Goal: Transaction & Acquisition: Purchase product/service

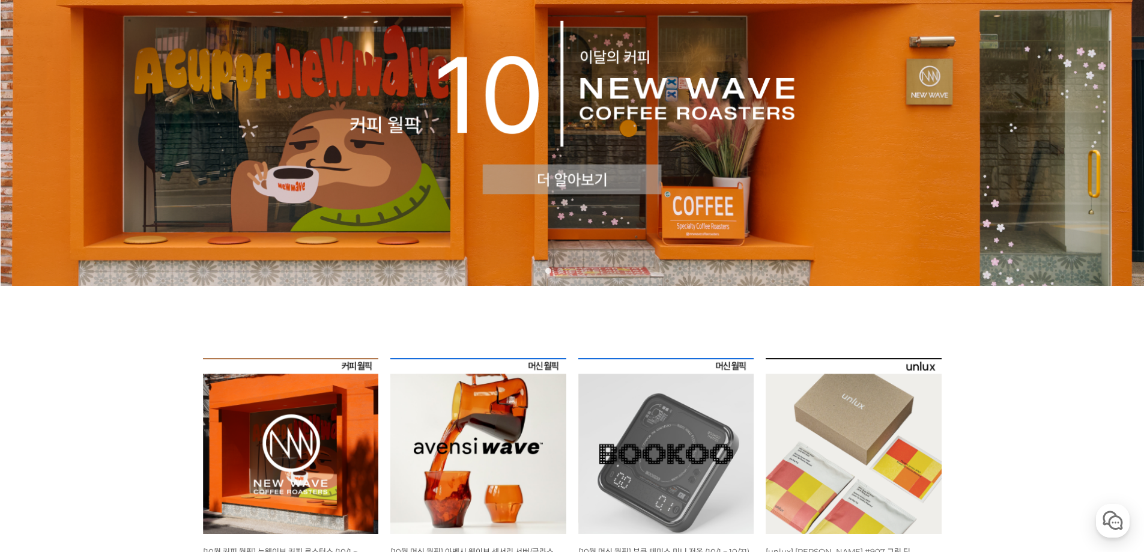
scroll to position [300, 0]
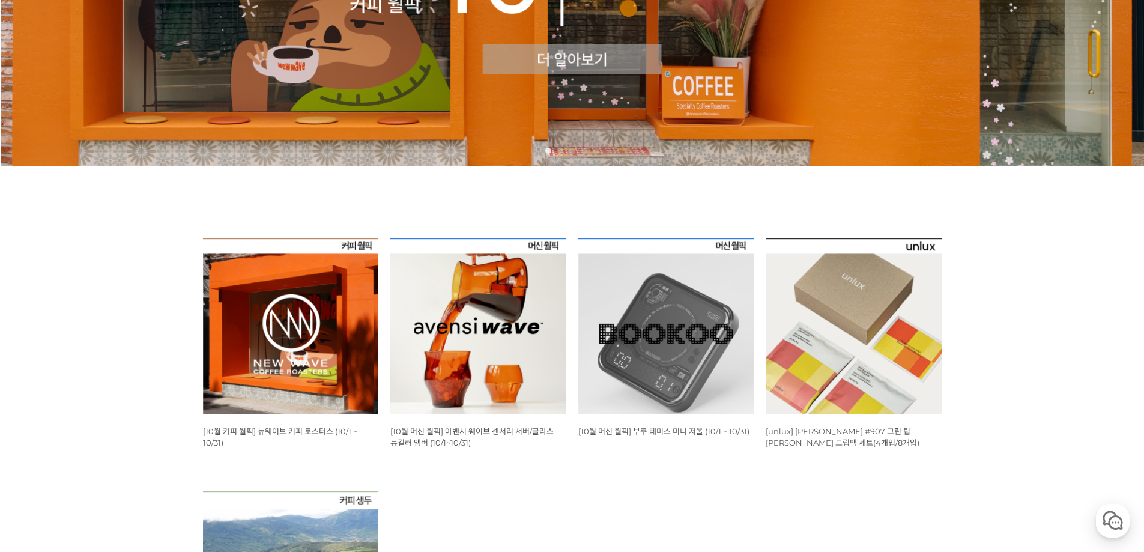
click at [332, 343] on img at bounding box center [291, 326] width 176 height 176
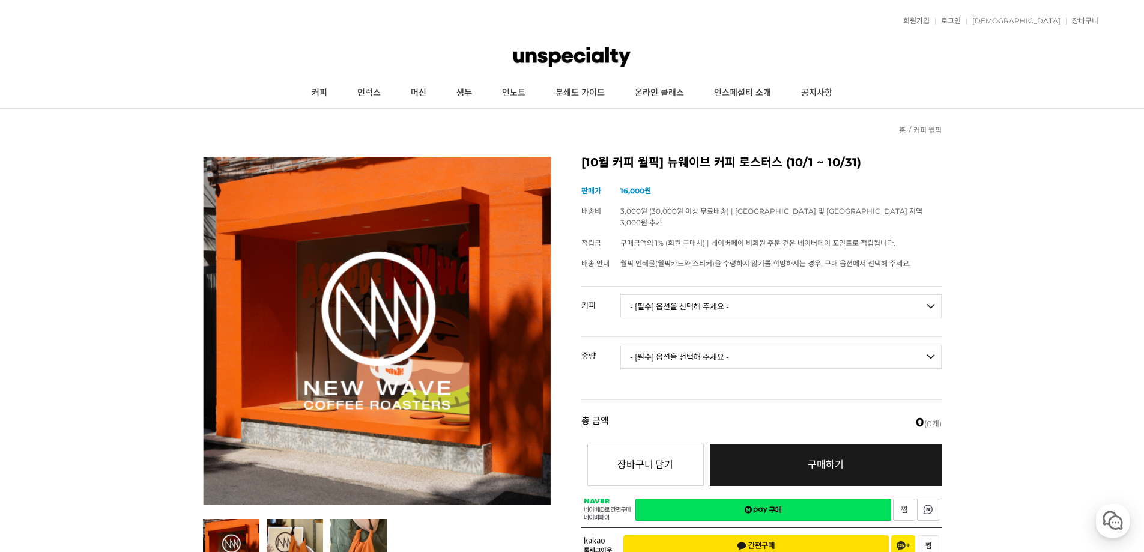
click at [752, 298] on select "- [필수] 옵션을 선택해 주세요 - ------------------- 언스페셜티 분쇄도 가이드 종이 받기 (주문 1건당 최대 1개 제공) …" at bounding box center [780, 306] width 321 height 24
click at [751, 297] on select "- [필수] 옵션을 선택해 주세요 - ------------------- 언스페셜티 분쇄도 가이드 종이 받기 (주문 1건당 최대 1개 제공) …" at bounding box center [780, 306] width 321 height 24
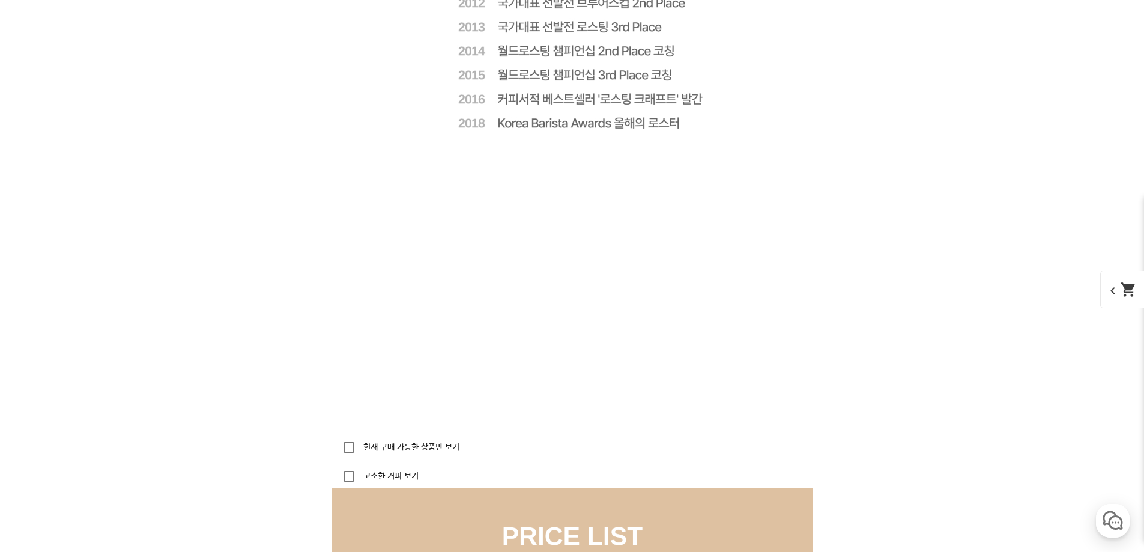
scroll to position [2943, 0]
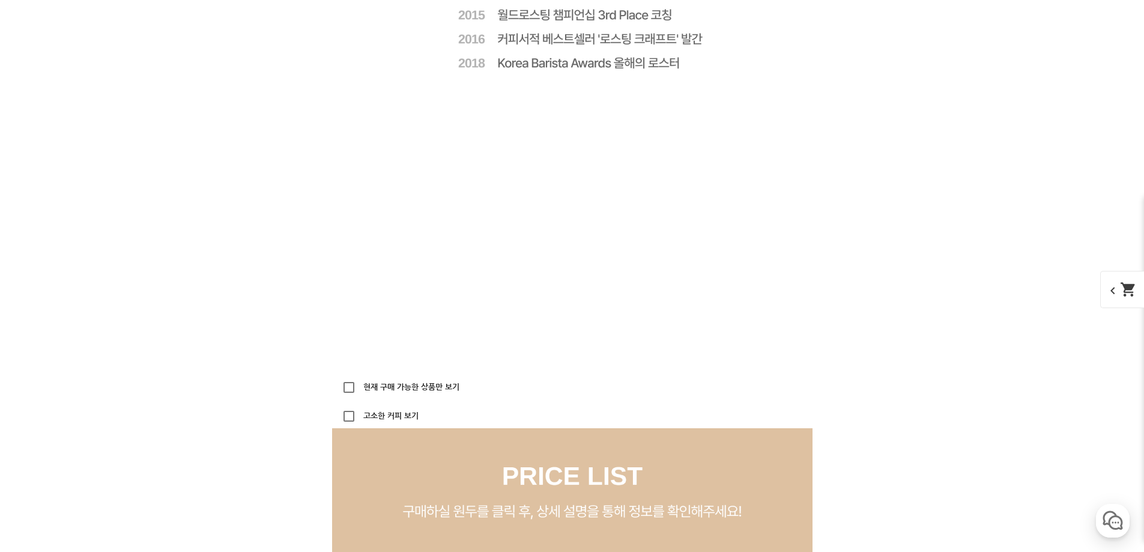
click at [438, 386] on label "현재 구매 가능한 상품만 보기" at bounding box center [410, 387] width 98 height 8
click at [361, 386] on input "현재 구매 가능한 상품만 보기" at bounding box center [349, 387] width 24 height 24
checkbox input "true"
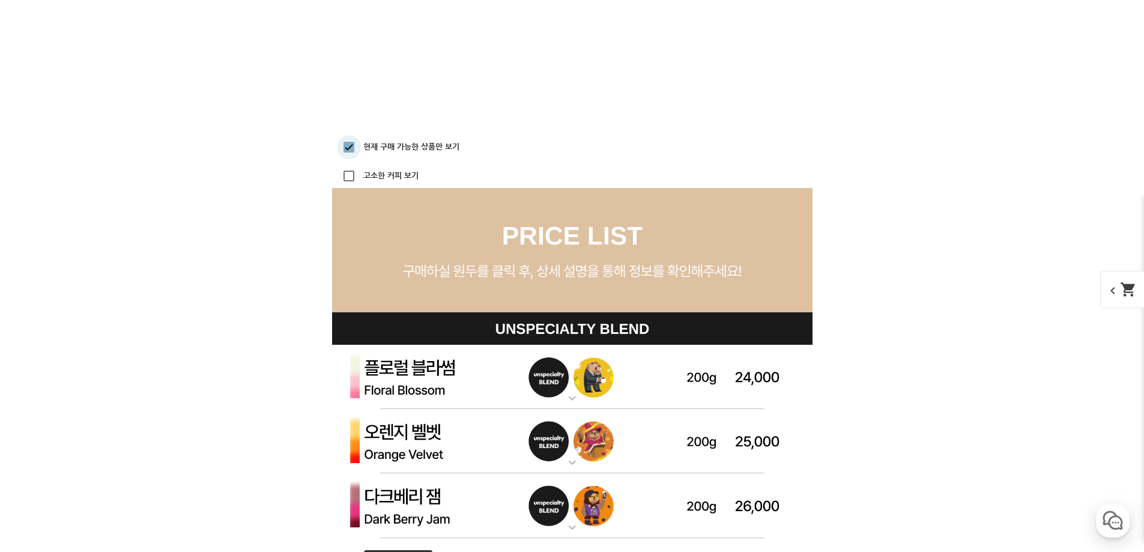
scroll to position [3123, 0]
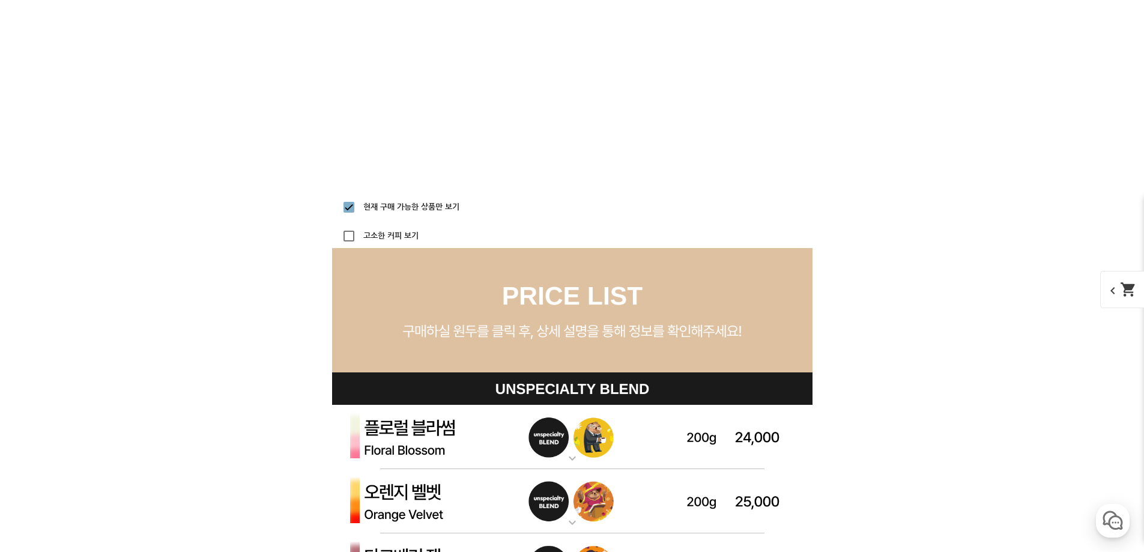
click at [394, 239] on label "고소한 커피 보기" at bounding box center [390, 236] width 58 height 8
click at [361, 239] on input "고소한 커피 보기" at bounding box center [349, 236] width 24 height 24
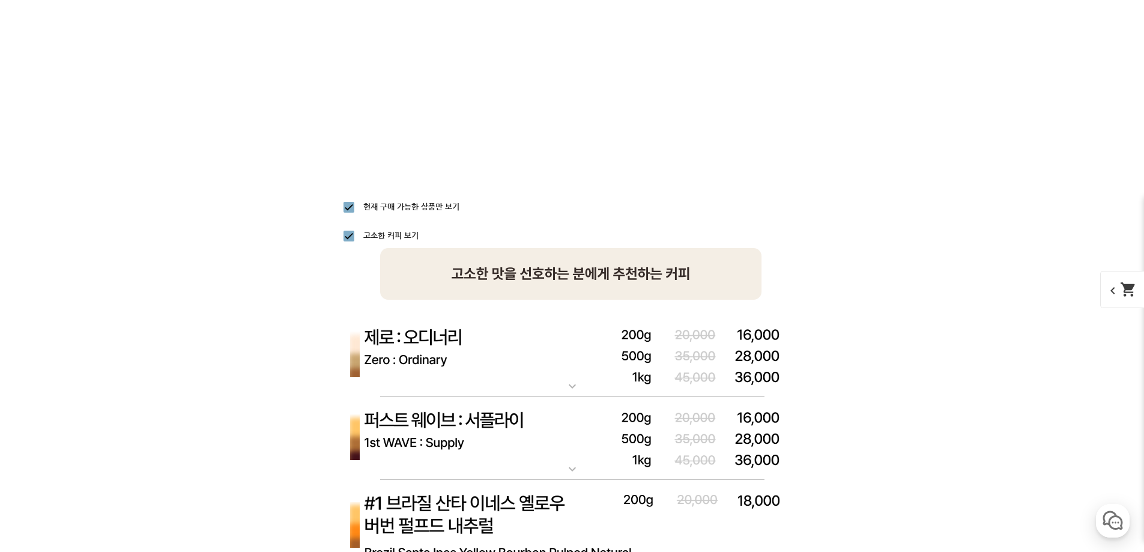
click at [392, 235] on label "고소한 커피 보기" at bounding box center [390, 236] width 58 height 8
click at [361, 235] on input "고소한 커피 보기" at bounding box center [349, 236] width 24 height 24
checkbox input "false"
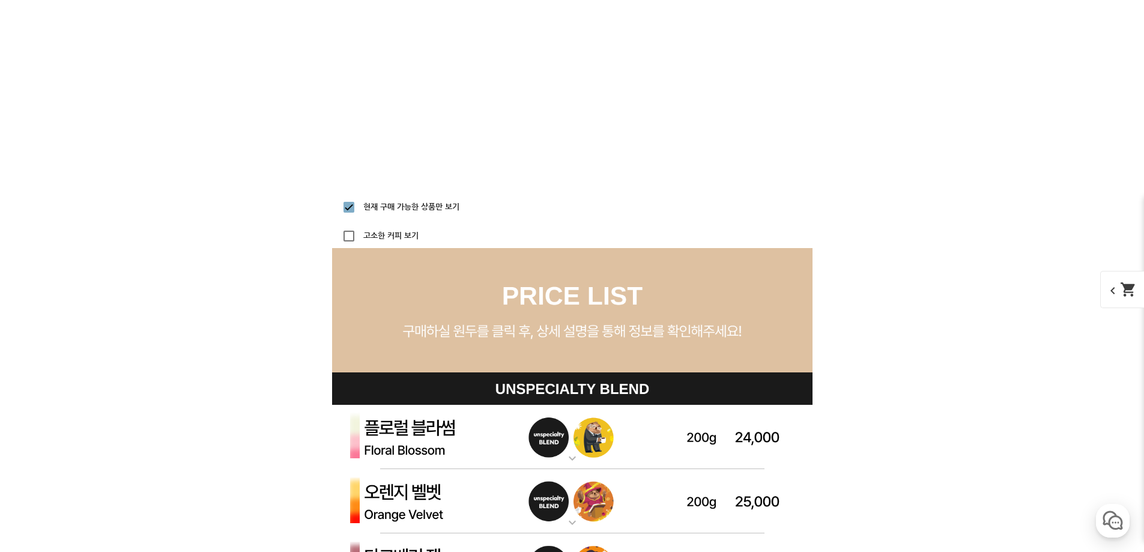
click at [540, 301] on img at bounding box center [572, 310] width 480 height 125
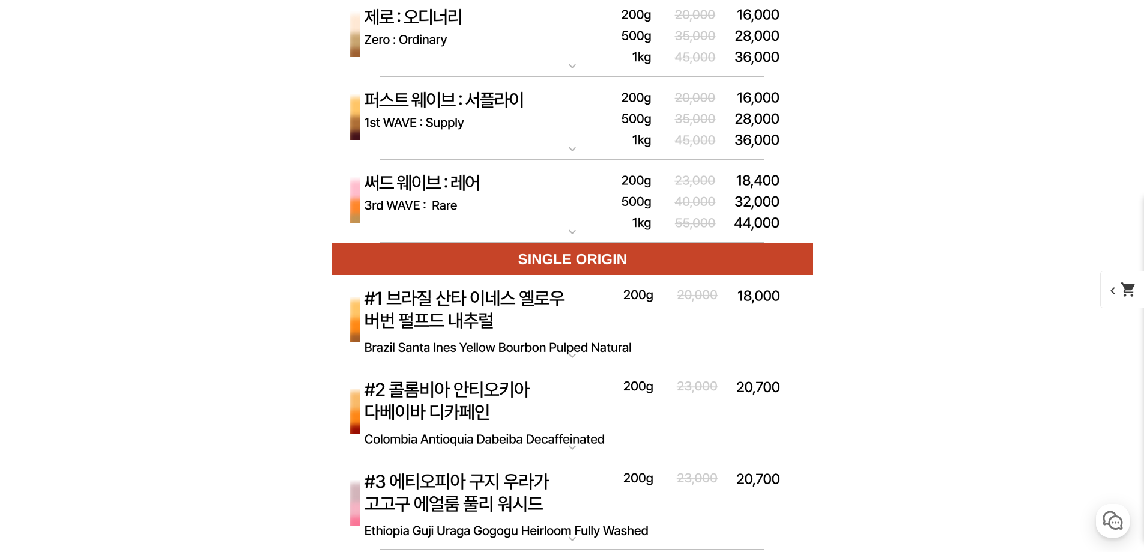
scroll to position [4024, 0]
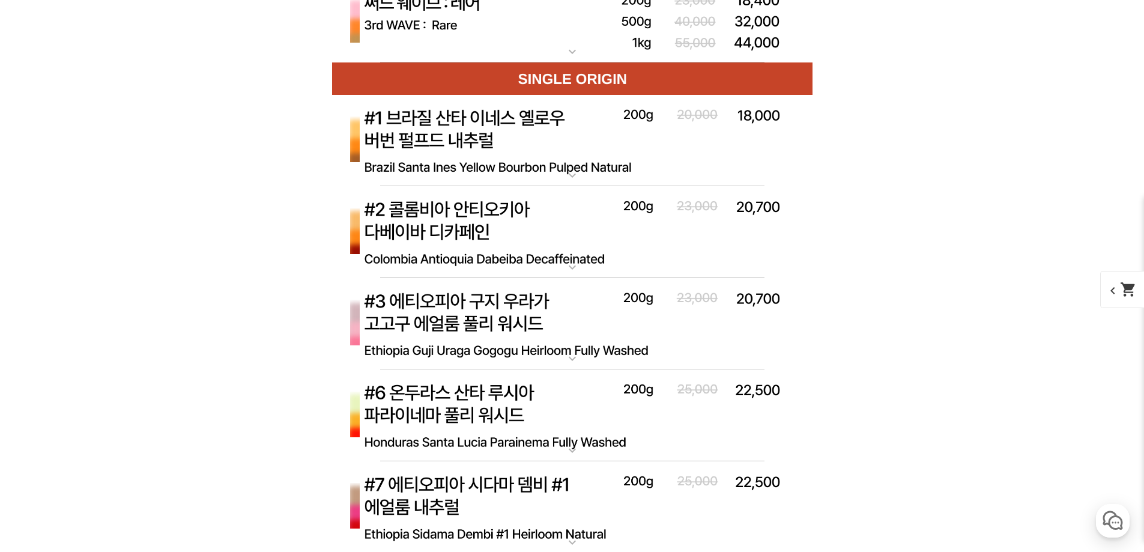
click at [572, 363] on mat-icon "expand_more" at bounding box center [572, 358] width 24 height 14
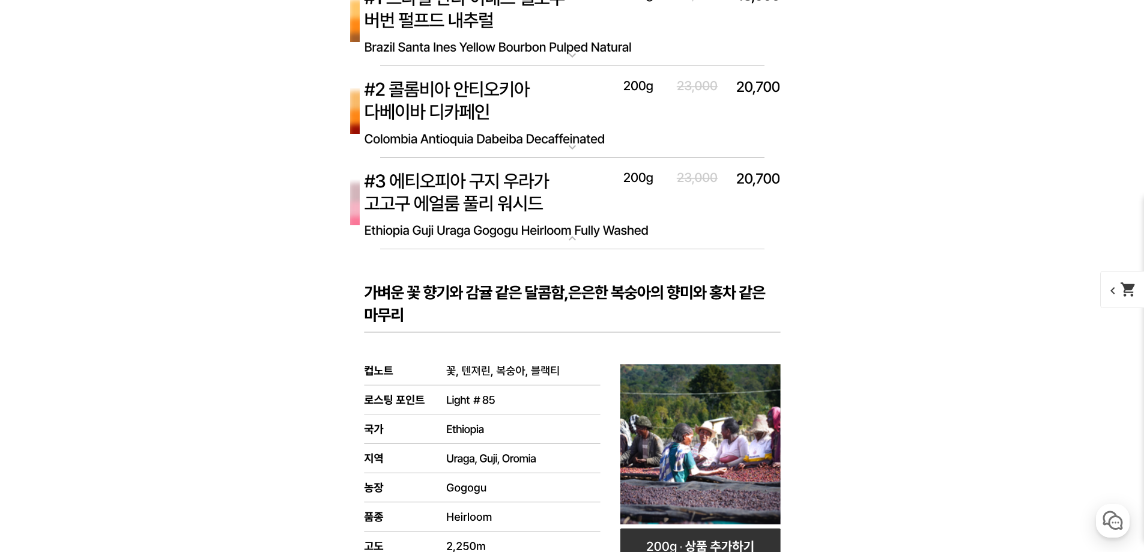
scroll to position [4204, 0]
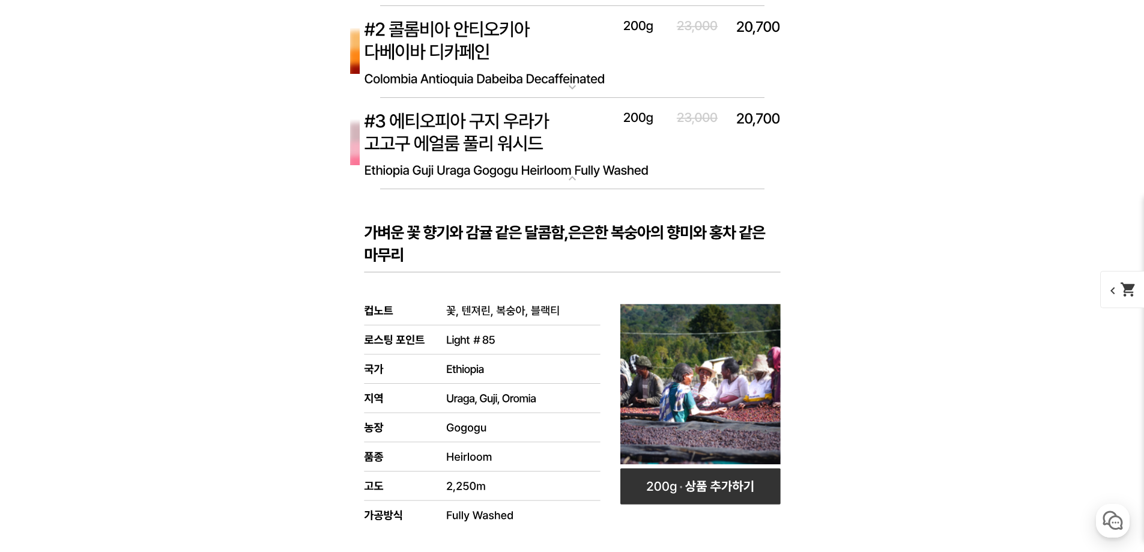
click at [574, 183] on mat-icon "expand_more" at bounding box center [572, 178] width 24 height 14
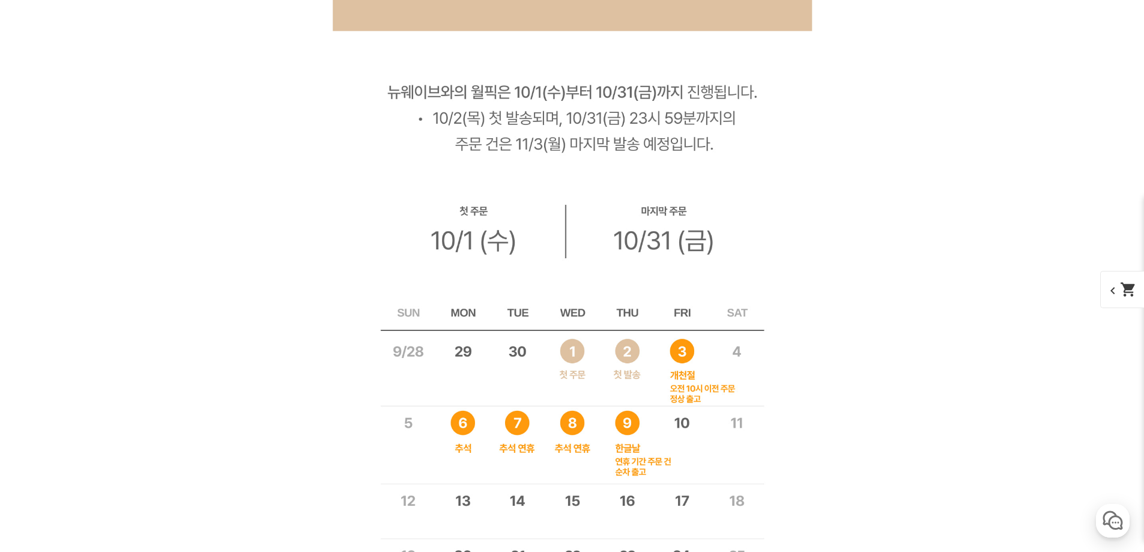
scroll to position [6426, 0]
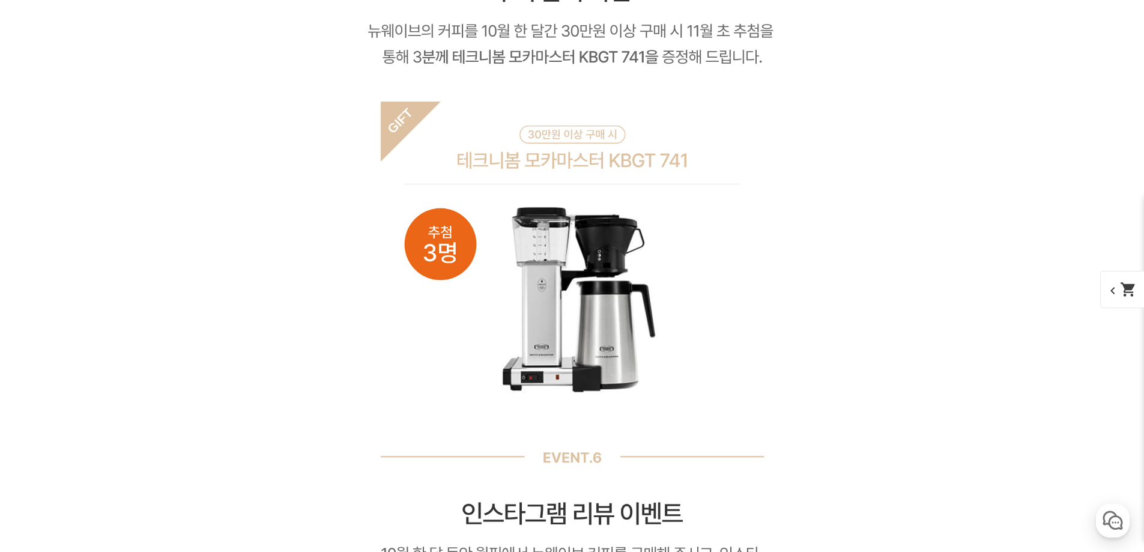
scroll to position [10390, 0]
